Goal: Information Seeking & Learning: Find specific fact

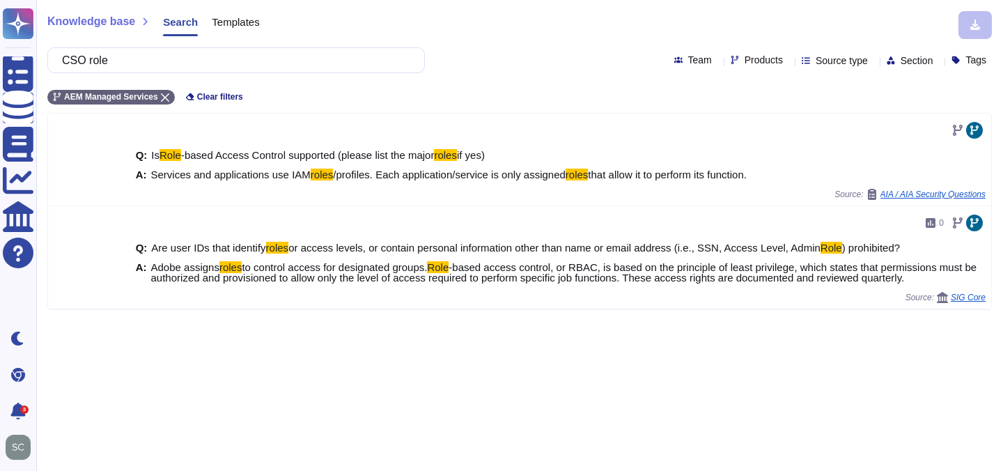
drag, startPoint x: 160, startPoint y: 65, endPoint x: 44, endPoint y: 63, distance: 115.6
click at [44, 63] on div "Knowledge base Search Templates CSO role Team Products Source type Section Tags…" at bounding box center [519, 235] width 967 height 471
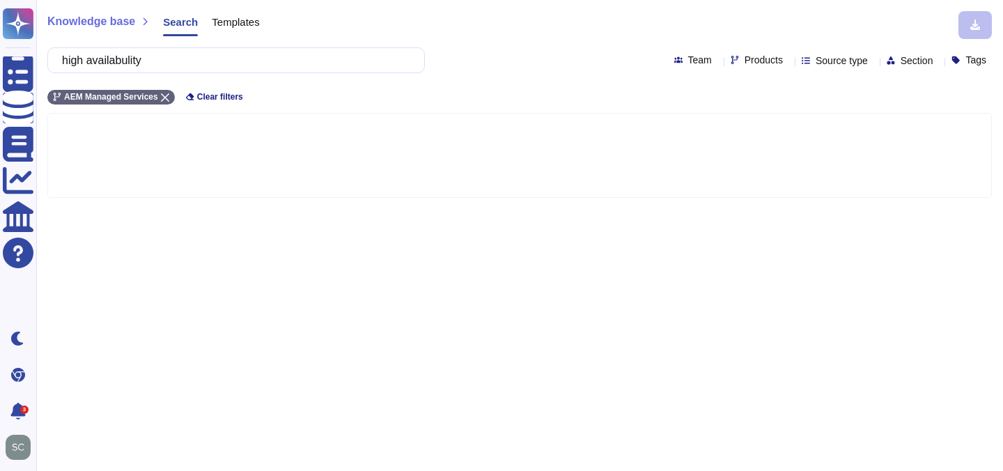
type input "high availability"
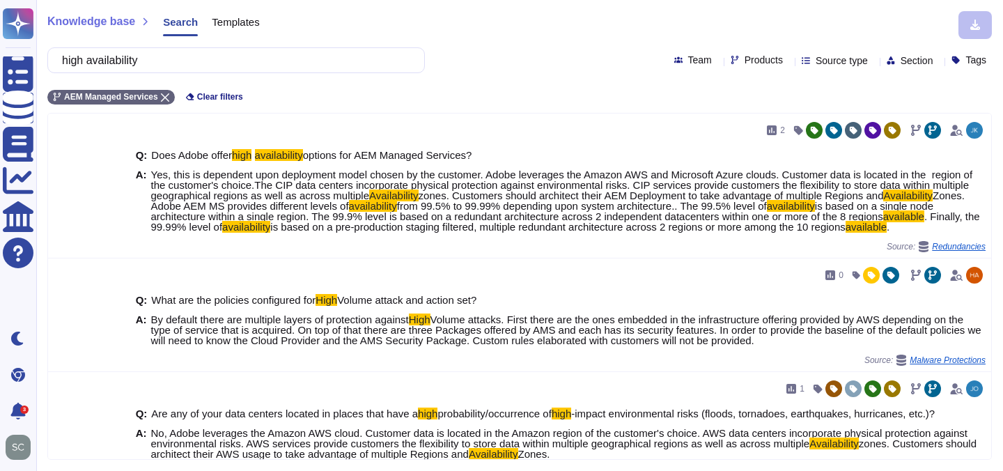
click at [756, 65] on div "Products" at bounding box center [760, 60] width 58 height 11
click at [789, 61] on icon at bounding box center [789, 61] width 0 height 0
type input "wide"
click at [706, 125] on div at bounding box center [706, 126] width 11 height 11
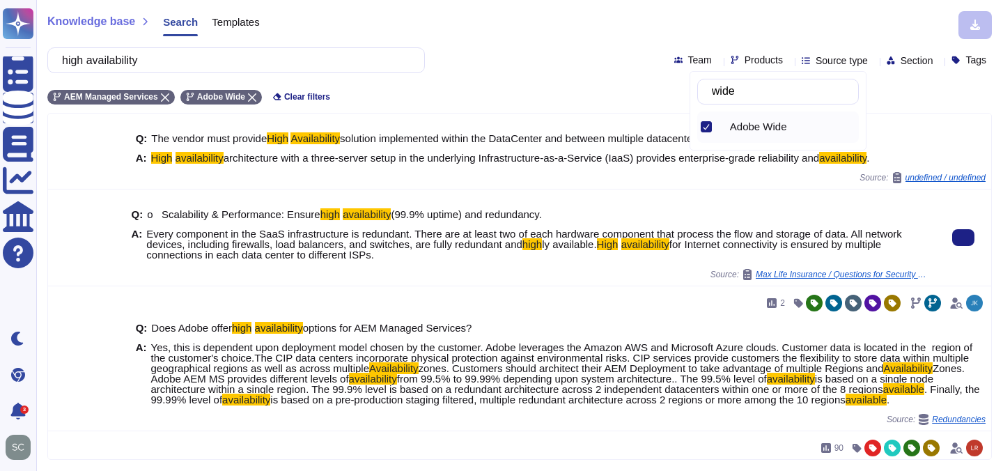
click at [412, 233] on span "Every component in the SaaS infrastructure is redundant. There are at least two…" at bounding box center [524, 239] width 756 height 22
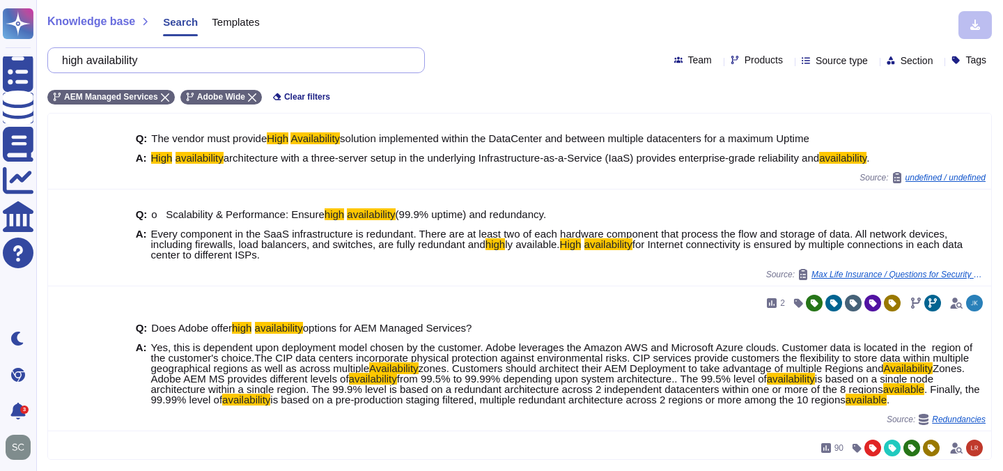
drag, startPoint x: 153, startPoint y: 59, endPoint x: 56, endPoint y: 54, distance: 96.9
click at [56, 54] on div "high availability" at bounding box center [236, 60] width 378 height 26
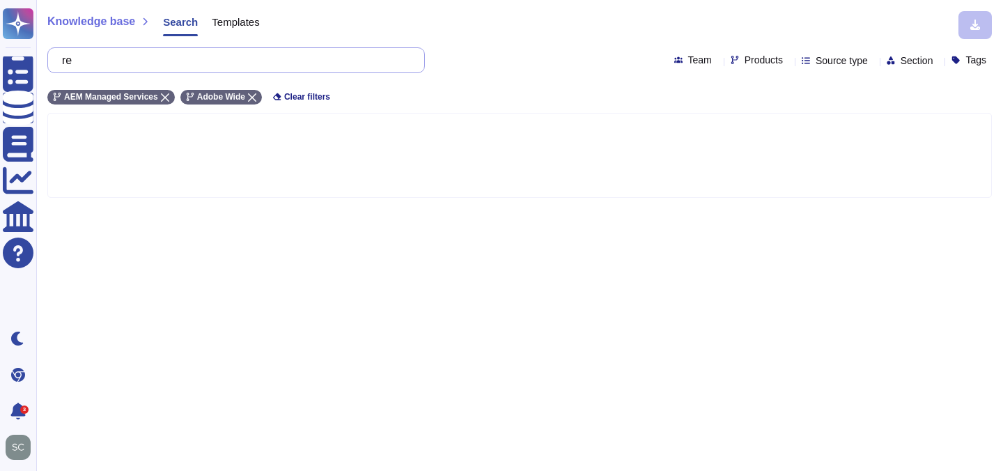
type input "r"
type input "[DOMAIN_NAME]"
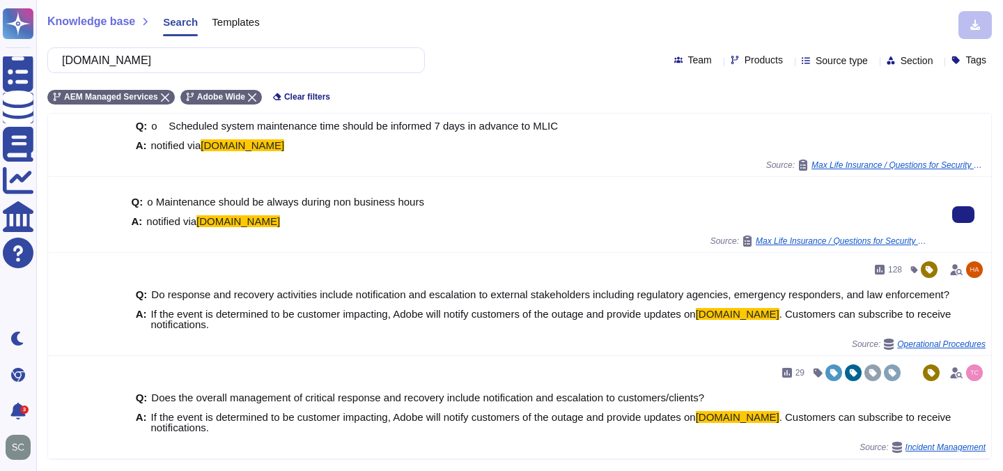
scroll to position [419, 0]
